Goal: Transaction & Acquisition: Book appointment/travel/reservation

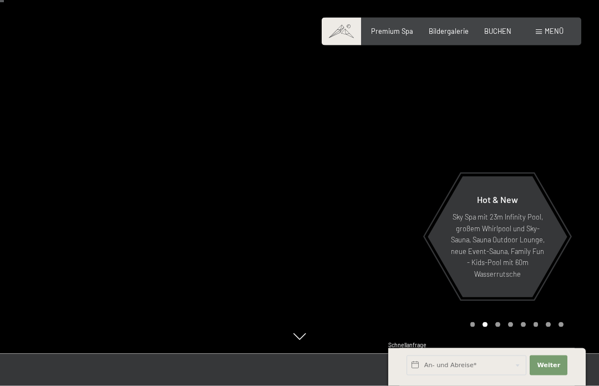
scroll to position [33, 0]
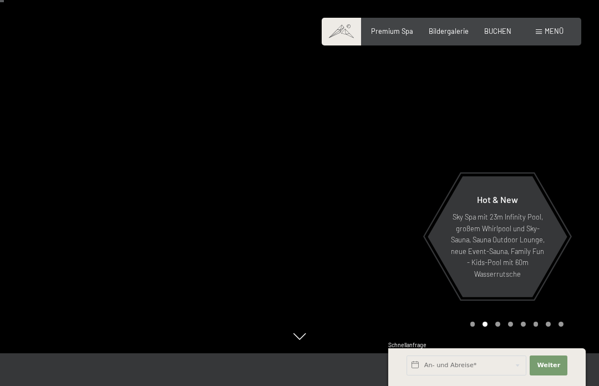
click at [499, 32] on span "BUCHEN" at bounding box center [497, 31] width 27 height 9
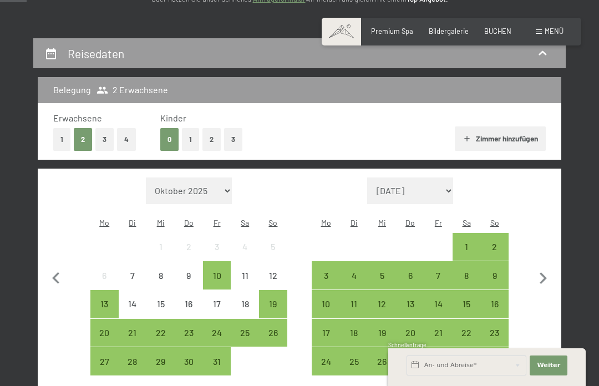
click at [539, 271] on icon "button" at bounding box center [542, 278] width 23 height 23
select select "[DATE]"
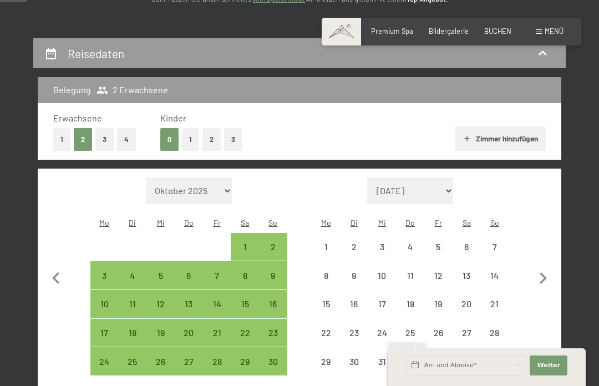
select select "[DATE]"
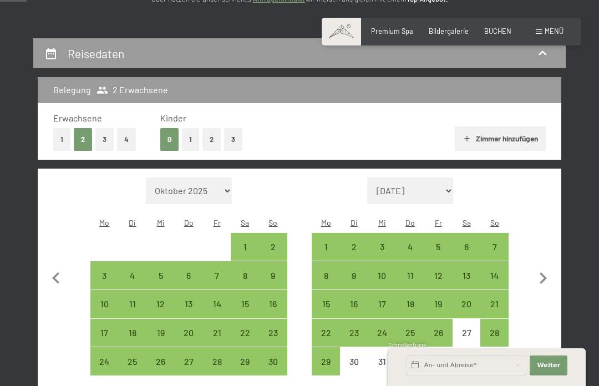
click at [329, 271] on div "8" at bounding box center [326, 284] width 26 height 26
select select "[DATE]"
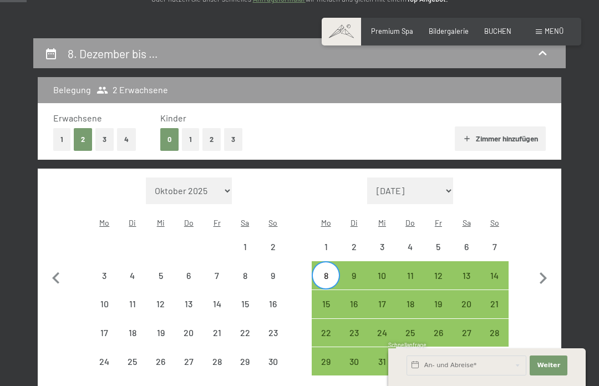
click at [498, 271] on div "14" at bounding box center [494, 284] width 26 height 26
select select "[DATE]"
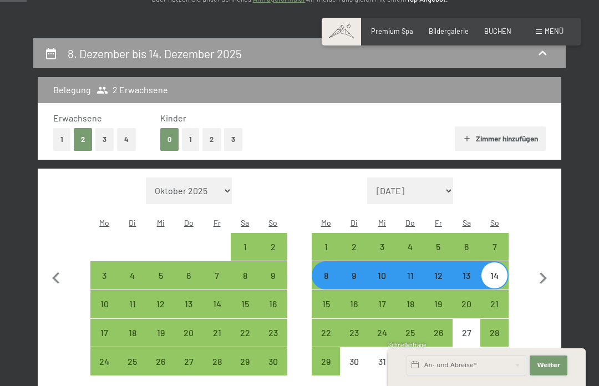
click at [550, 370] on span "Weiter" at bounding box center [548, 365] width 23 height 9
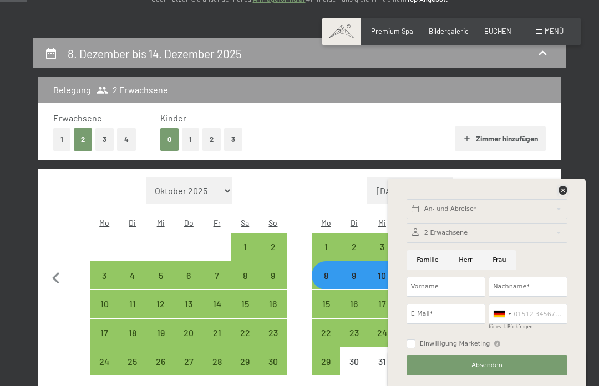
click at [563, 195] on icon at bounding box center [563, 190] width 9 height 9
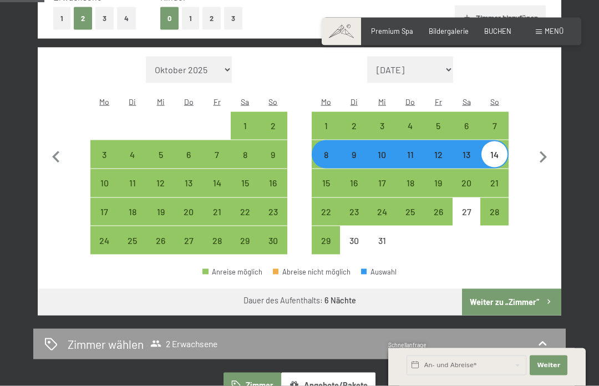
scroll to position [337, 0]
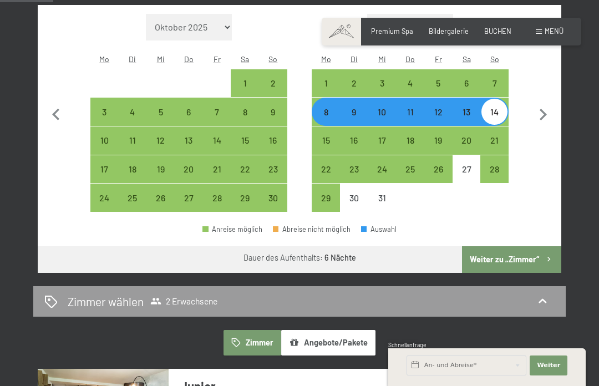
click at [514, 247] on button "Weiter zu „Zimmer“" at bounding box center [511, 259] width 99 height 27
select select "[DATE]"
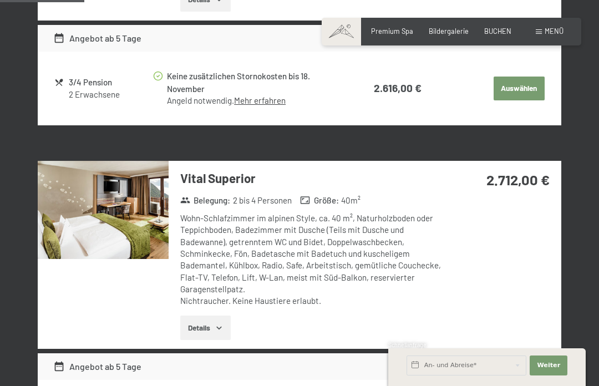
scroll to position [483, 0]
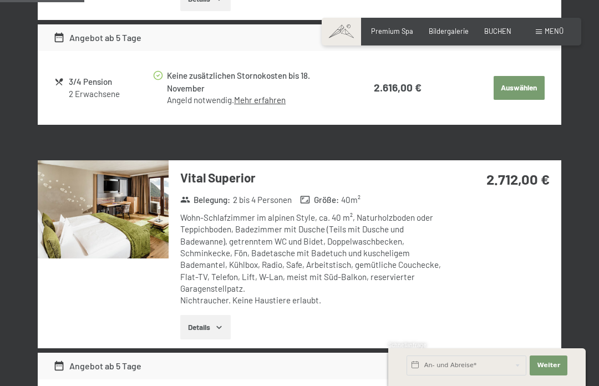
click at [347, 315] on div "Details" at bounding box center [311, 327] width 263 height 24
click at [223, 324] on icon "button" at bounding box center [219, 327] width 9 height 9
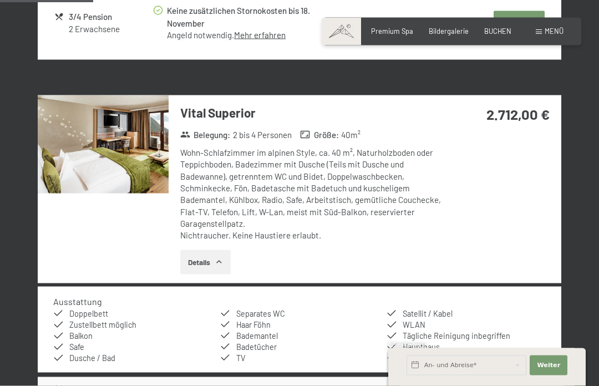
scroll to position [550, 0]
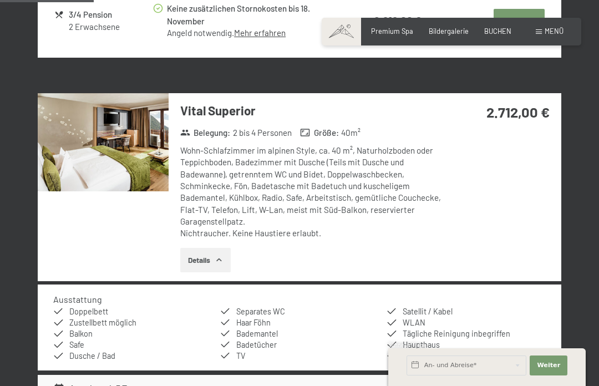
click at [106, 154] on img at bounding box center [103, 142] width 131 height 98
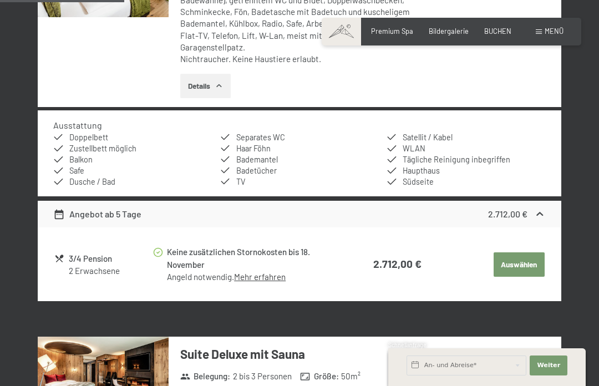
scroll to position [729, 0]
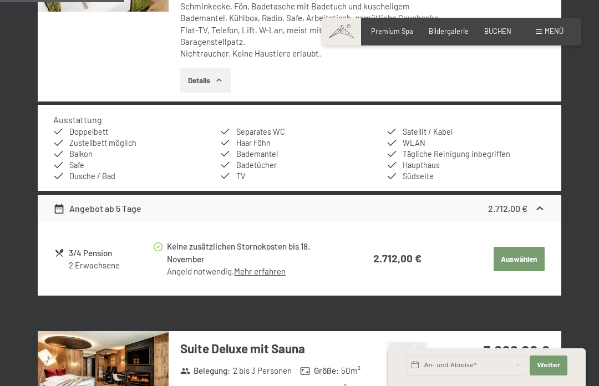
click at [527, 254] on button "Auswählen" at bounding box center [519, 259] width 51 height 24
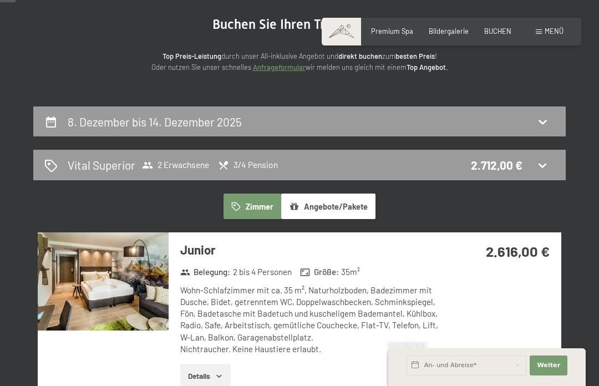
scroll to position [105, 0]
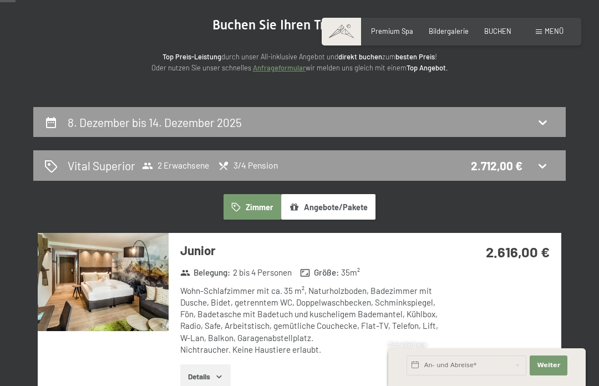
click at [108, 291] on img at bounding box center [103, 282] width 131 height 98
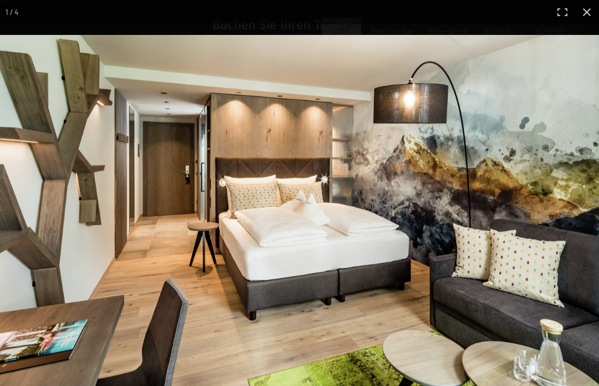
click at [569, 272] on img at bounding box center [299, 212] width 599 height 354
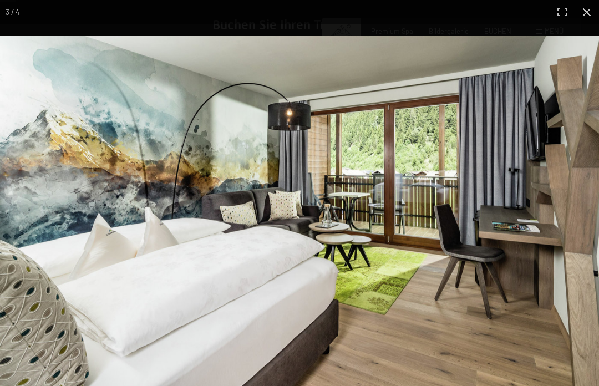
click at [557, 278] on img at bounding box center [299, 212] width 599 height 352
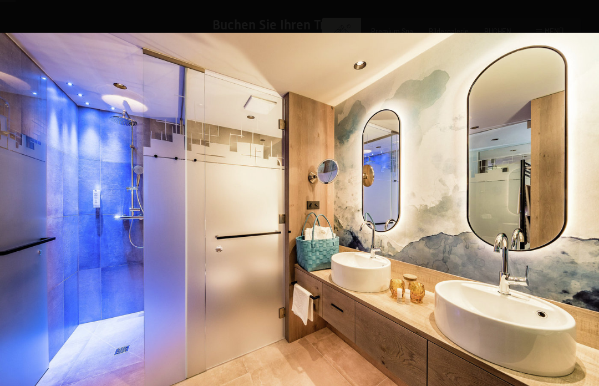
click at [580, 49] on img at bounding box center [299, 212] width 599 height 359
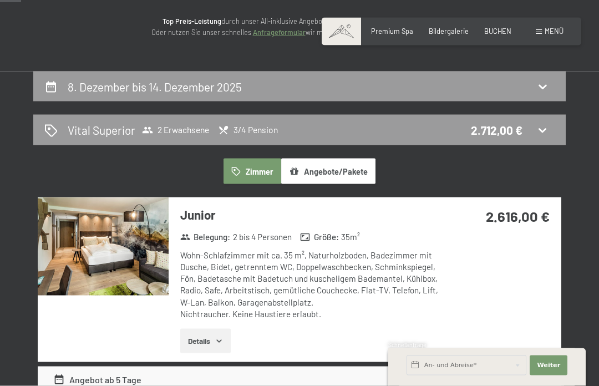
scroll to position [144, 0]
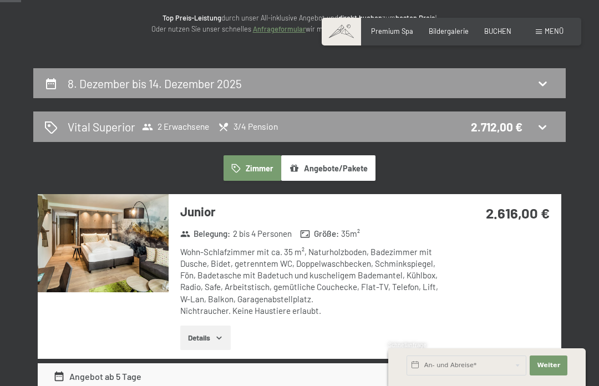
click at [350, 172] on button "Angebote/Pakete" at bounding box center [328, 168] width 94 height 26
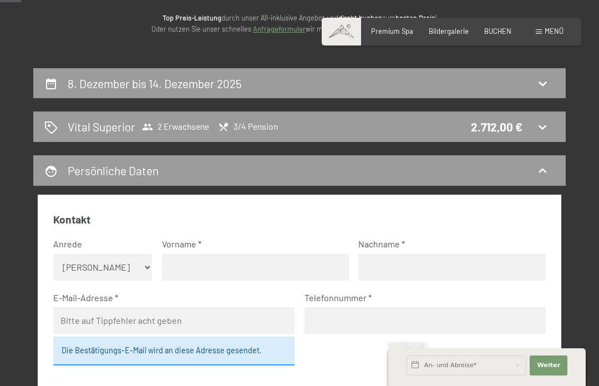
click at [542, 174] on icon at bounding box center [542, 170] width 13 height 13
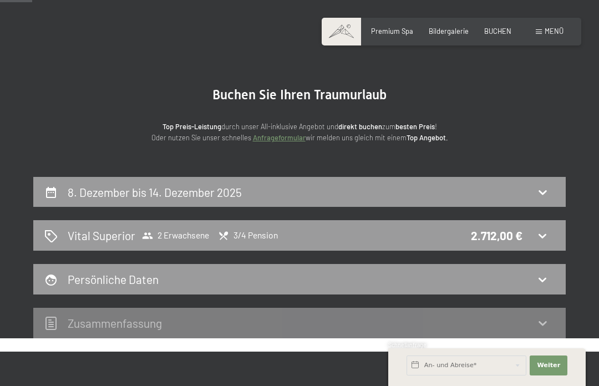
scroll to position [33, 0]
